Goal: Task Accomplishment & Management: Manage account settings

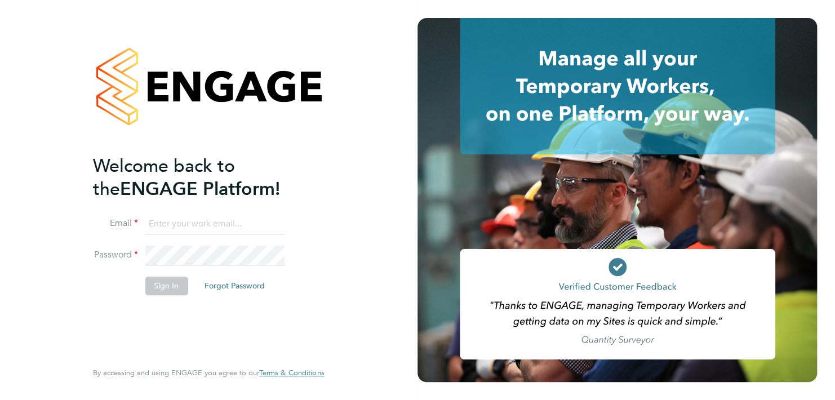
type input "mihai.balan@cpplc.com"
click at [156, 286] on button "Sign In" at bounding box center [166, 286] width 43 height 18
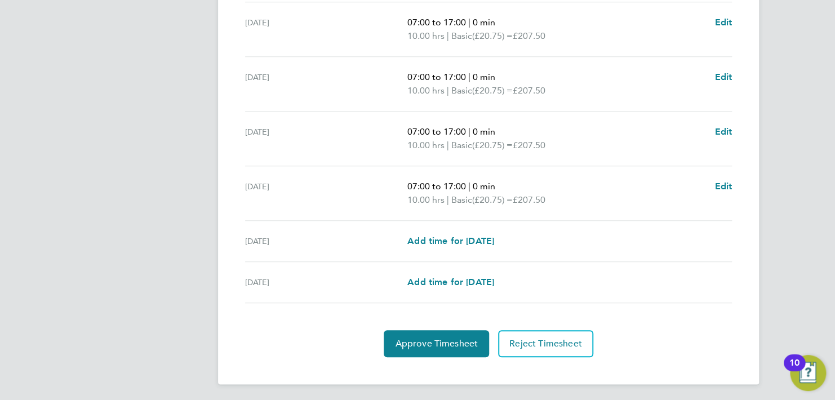
scroll to position [412, 0]
click at [420, 346] on span "Approve Timesheet" at bounding box center [436, 343] width 83 height 11
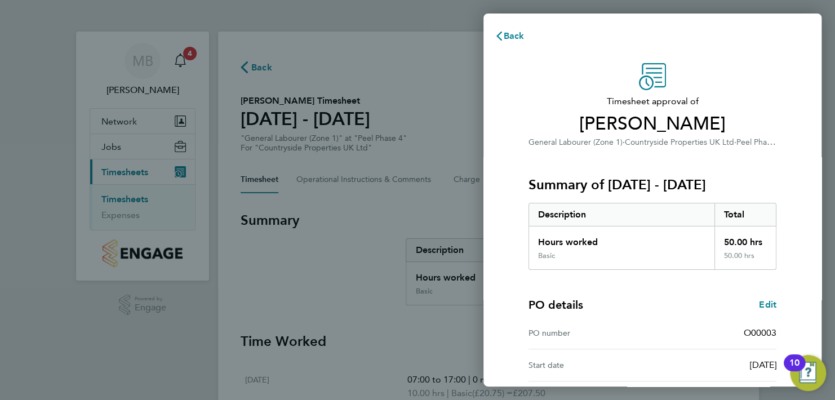
click at [658, 299] on div "PO details Edit" at bounding box center [653, 305] width 248 height 16
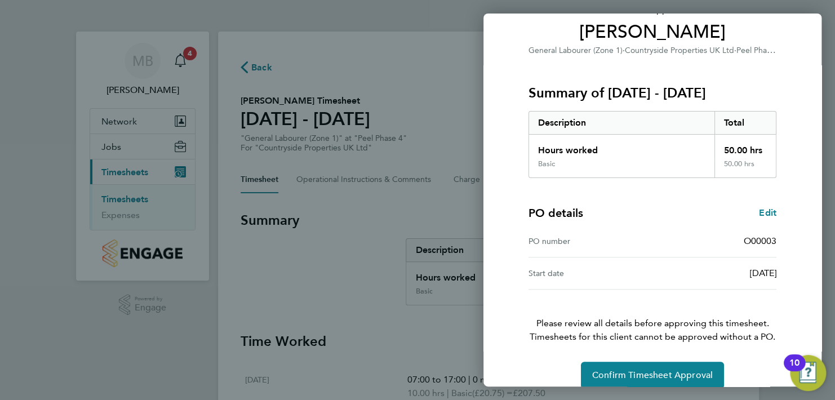
scroll to position [106, 0]
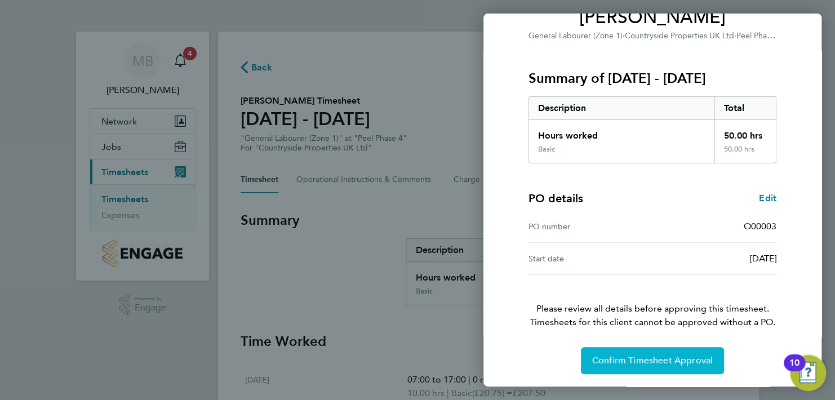
click at [656, 362] on span "Confirm Timesheet Approval" at bounding box center [652, 360] width 121 height 11
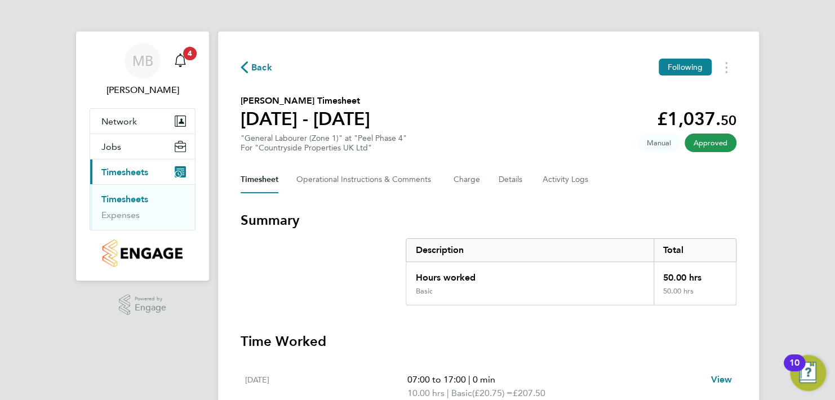
click at [143, 199] on link "Timesheets" at bounding box center [124, 199] width 47 height 11
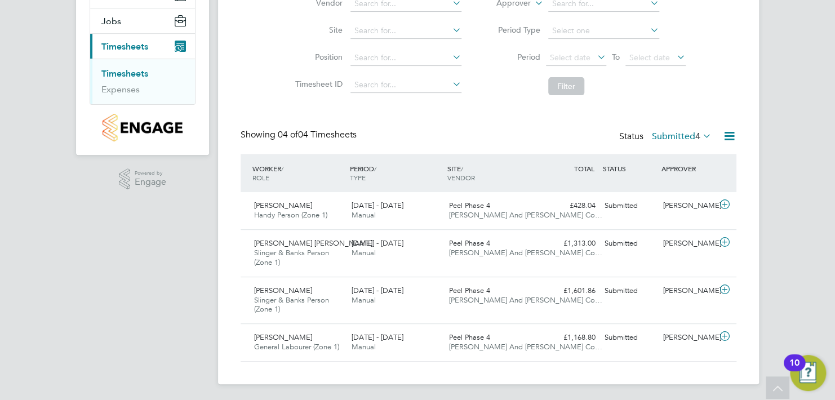
scroll to position [127, 0]
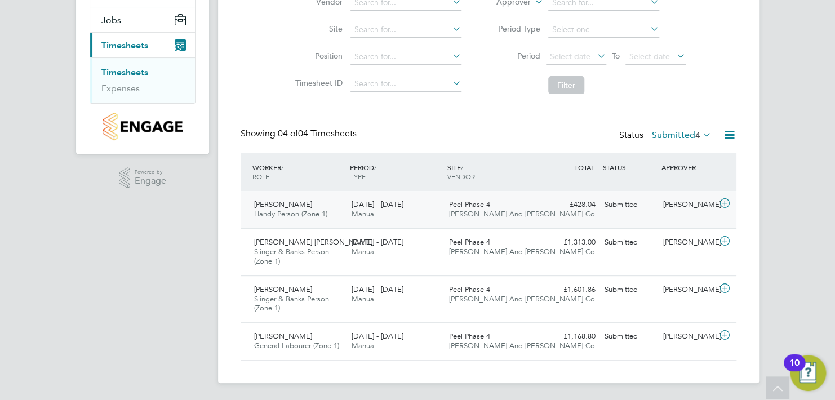
click at [268, 206] on span "Nigel Popo" at bounding box center [283, 204] width 58 height 10
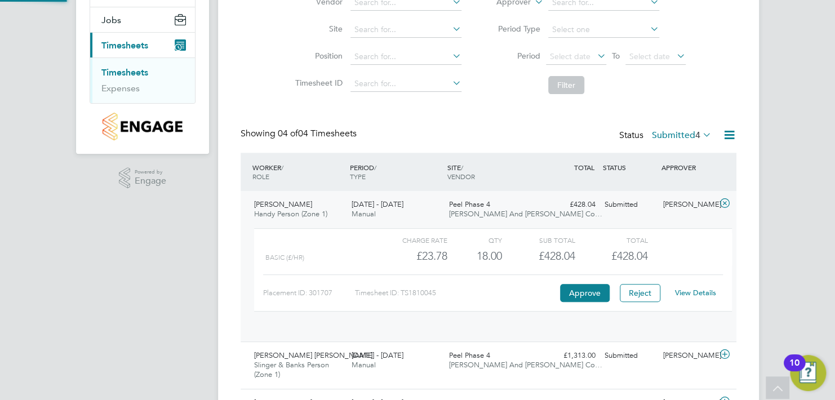
scroll to position [19, 109]
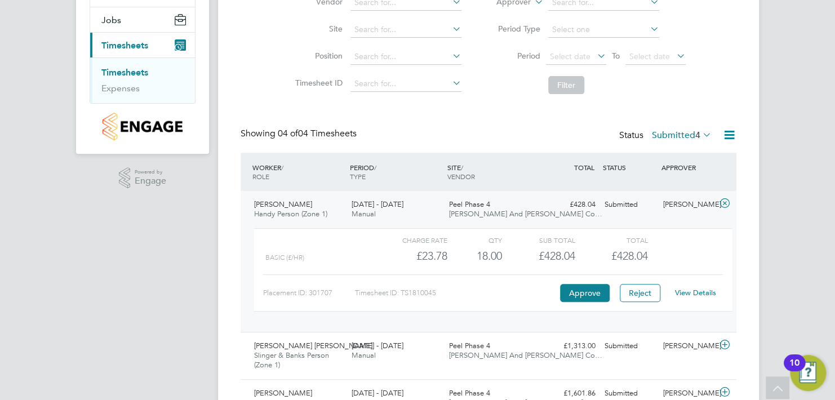
click at [699, 294] on link "View Details" at bounding box center [695, 293] width 41 height 10
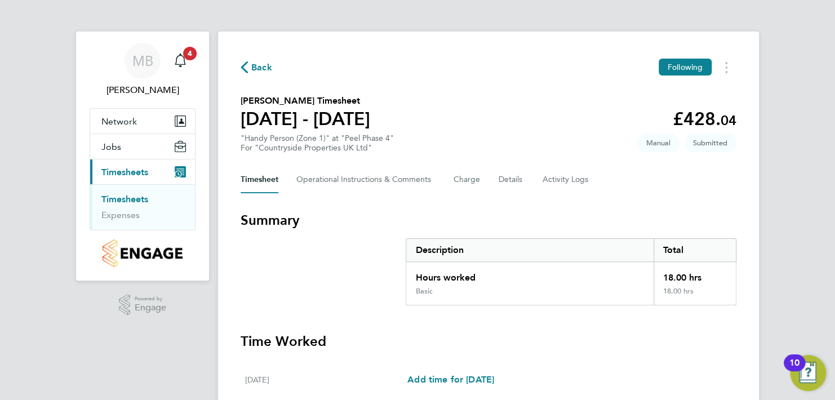
click at [777, 308] on div "MB Mihai Balan Notifications 4 Applications: Network Team Members Sites Jobs Va…" at bounding box center [417, 387] width 835 height 774
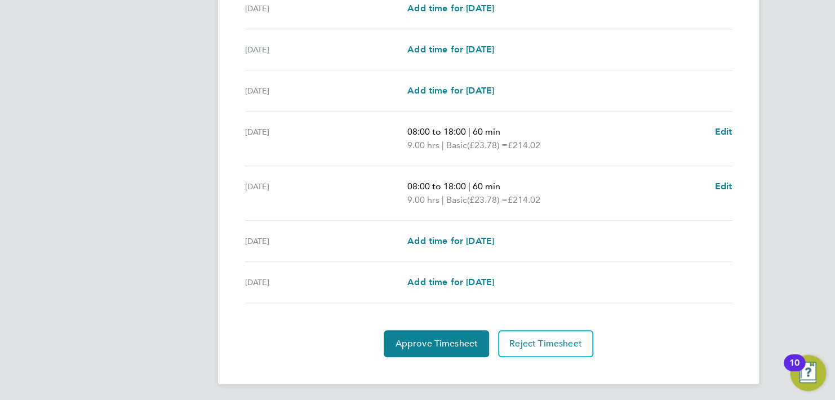
scroll to position [372, 0]
click at [415, 348] on button "Approve Timesheet" at bounding box center [436, 343] width 105 height 27
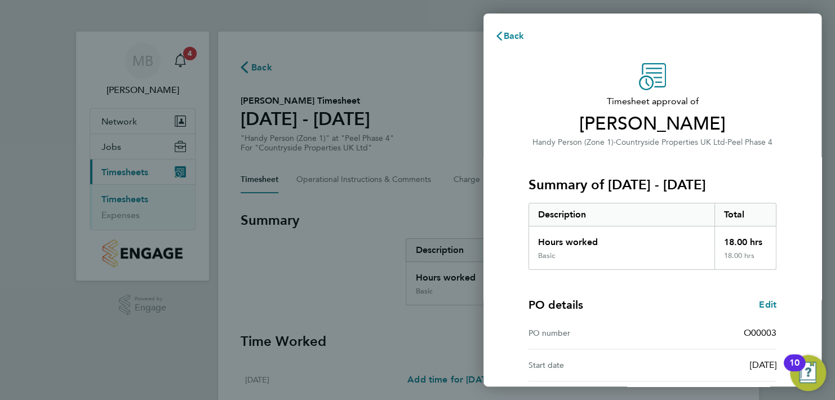
click at [701, 295] on div "PO details Edit PO number O00003 Start date 10 Jun 2024" at bounding box center [653, 326] width 248 height 112
click at [517, 34] on span "Back" at bounding box center [514, 35] width 21 height 11
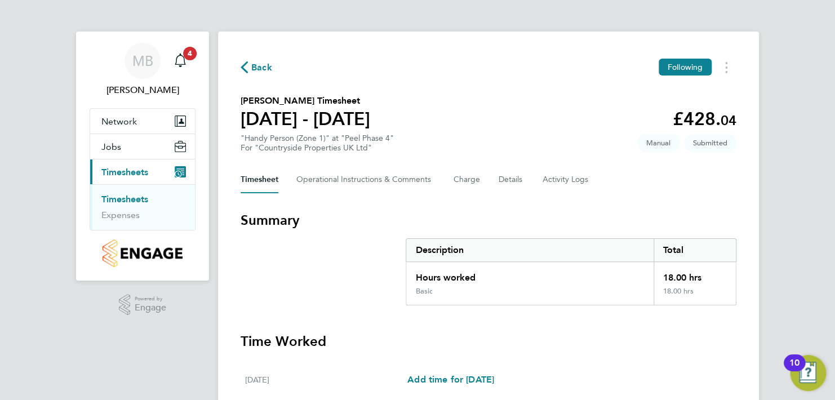
click at [616, 185] on div "Timesheet Operational Instructions & Comments Charge Details Activity Logs" at bounding box center [489, 179] width 496 height 27
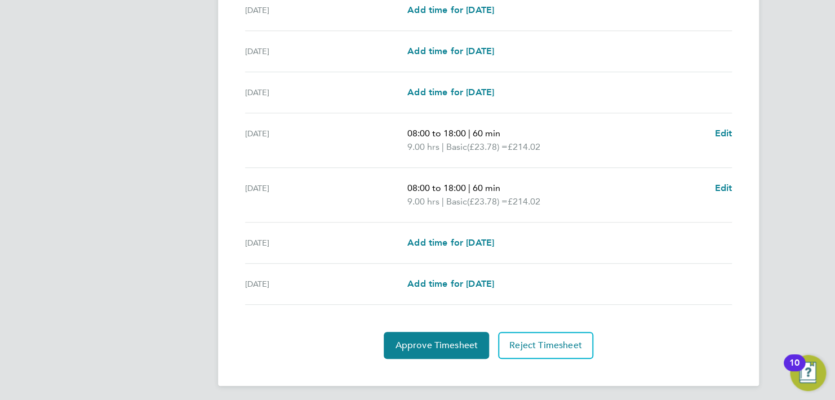
scroll to position [372, 0]
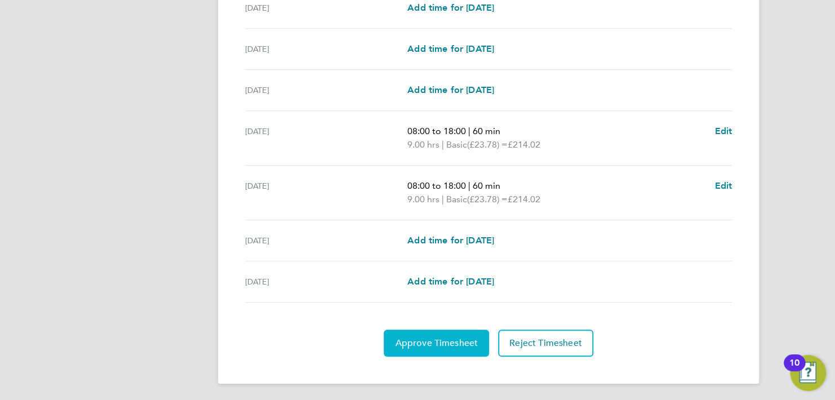
click at [428, 332] on button "Approve Timesheet" at bounding box center [436, 343] width 105 height 27
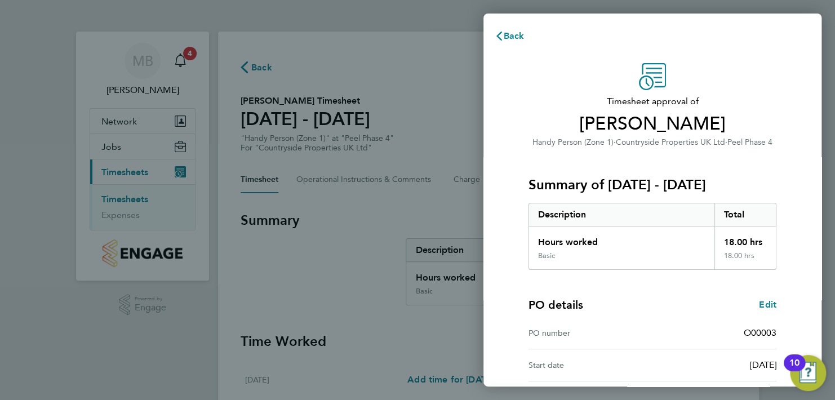
click at [616, 285] on div "PO details Edit PO number O00003 Start date 10 Jun 2024" at bounding box center [653, 326] width 248 height 112
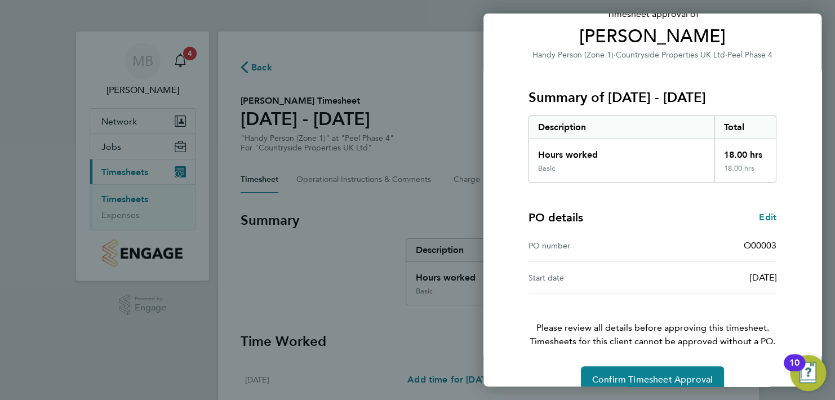
scroll to position [106, 0]
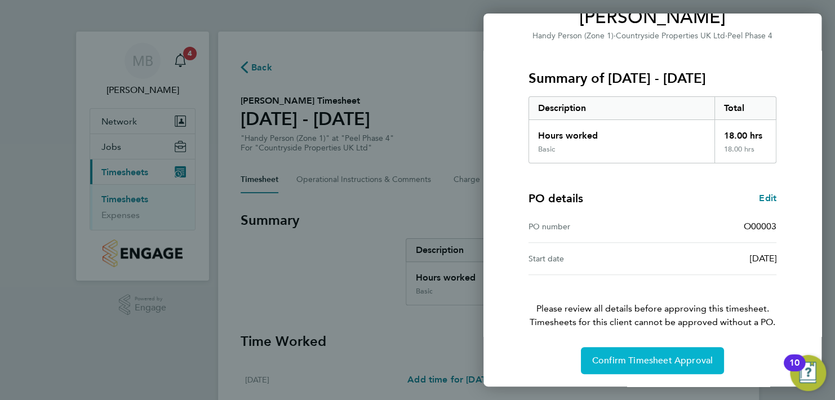
click at [660, 367] on button "Confirm Timesheet Approval" at bounding box center [652, 360] width 143 height 27
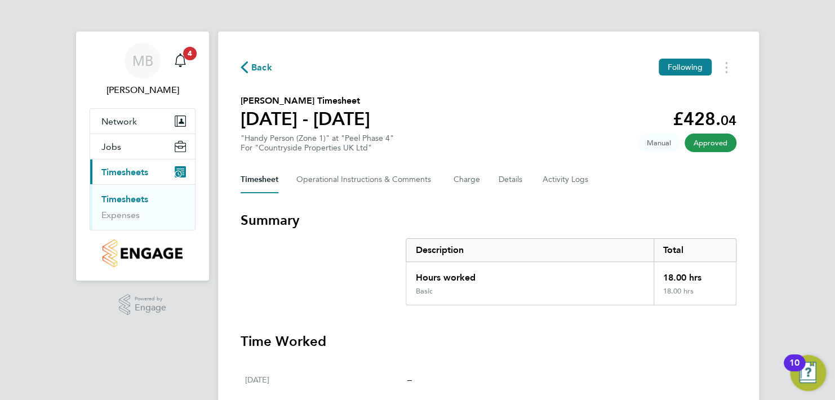
click at [140, 201] on link "Timesheets" at bounding box center [124, 199] width 47 height 11
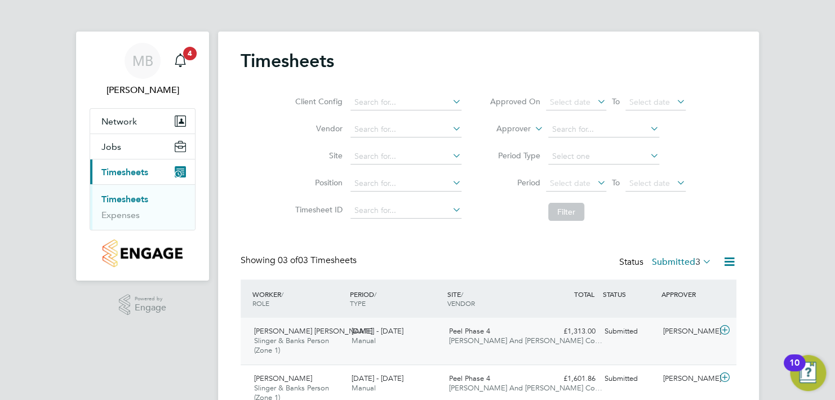
click at [270, 330] on span "Terence Nicholas Green" at bounding box center [313, 331] width 118 height 10
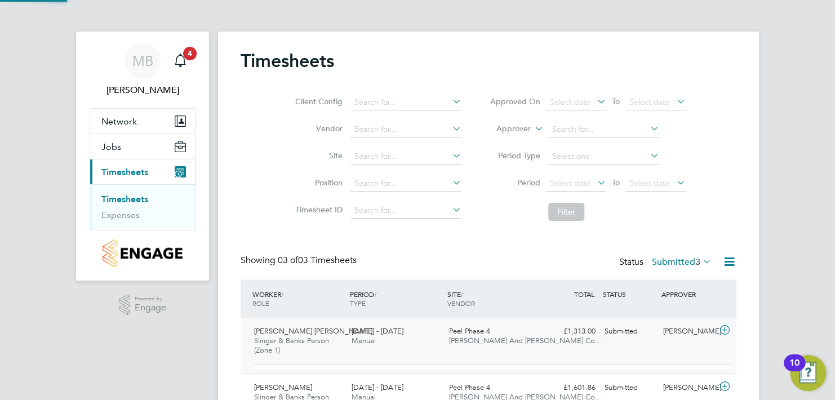
scroll to position [19, 109]
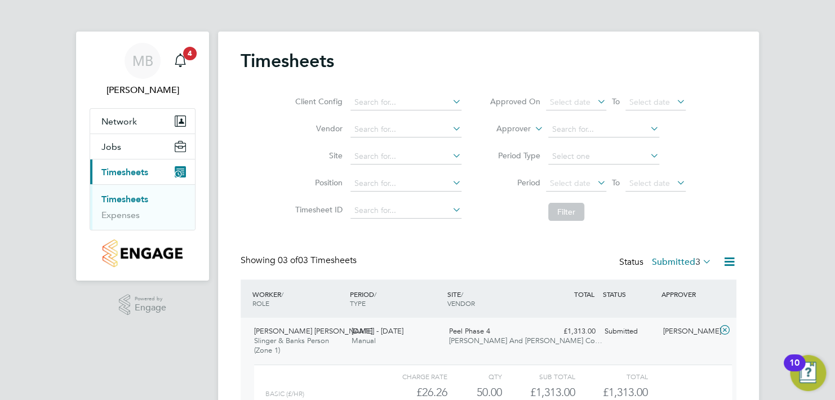
click at [773, 296] on div "MB Mihai Balan Notifications 4 Applications: Network Team Members Sites Jobs Va…" at bounding box center [417, 297] width 835 height 594
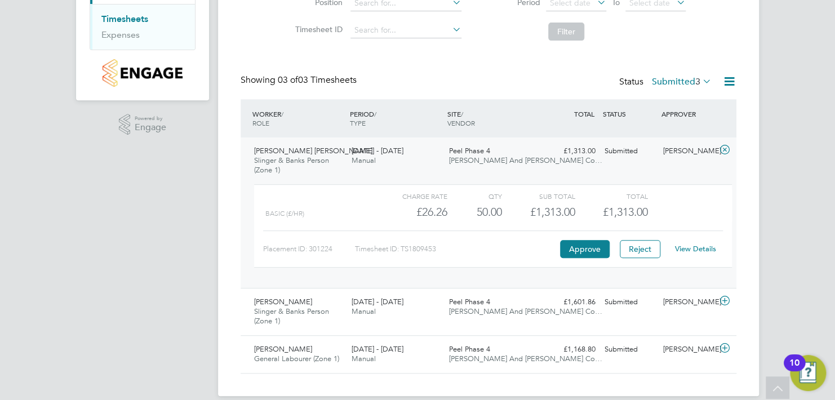
scroll to position [193, 0]
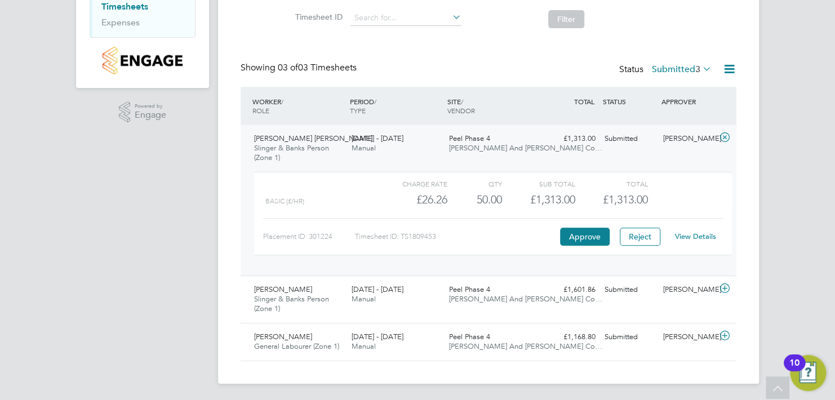
click at [706, 234] on link "View Details" at bounding box center [695, 237] width 41 height 10
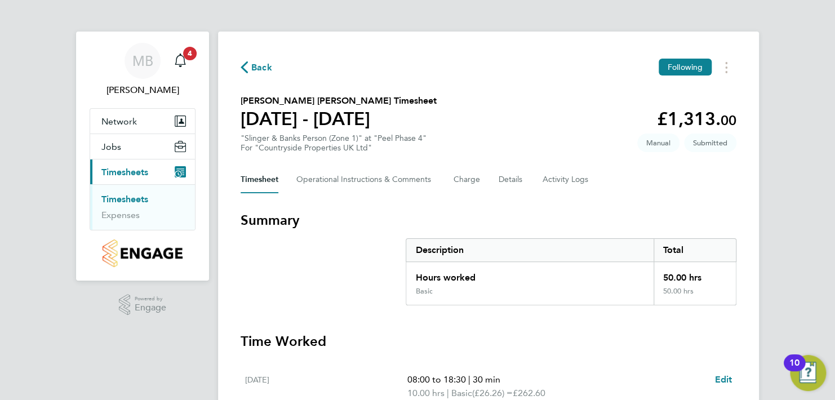
click at [796, 257] on div "MB [PERSON_NAME] Notifications 4 Applications: Network Team Members Sites Jobs …" at bounding box center [417, 407] width 835 height 814
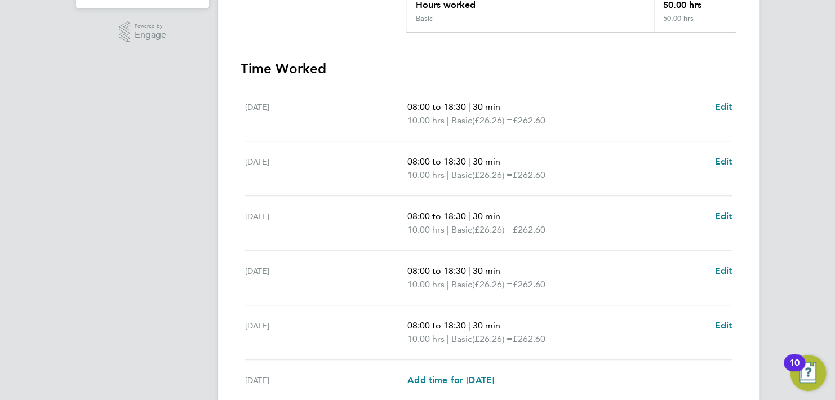
scroll to position [270, 0]
